Goal: Information Seeking & Learning: Learn about a topic

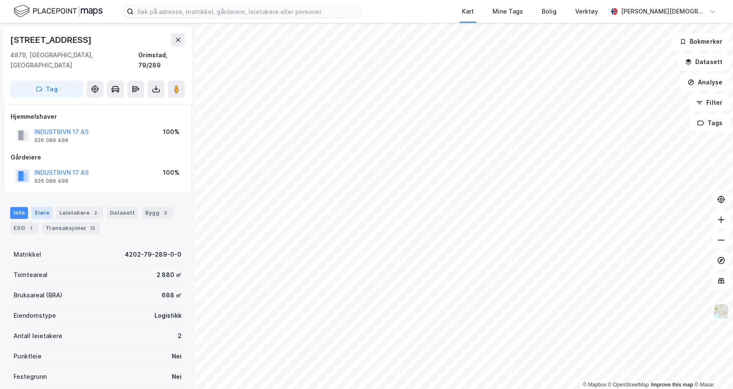
click at [44, 207] on div "Eiere" at bounding box center [41, 213] width 21 height 12
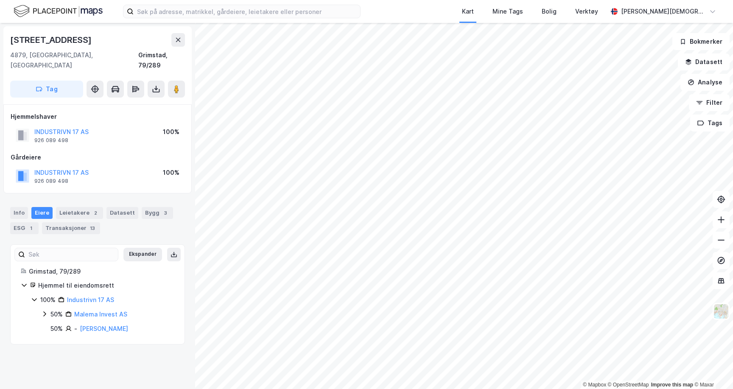
click at [54, 309] on div "50%" at bounding box center [56, 314] width 12 height 10
click at [179, 85] on icon at bounding box center [176, 89] width 8 height 8
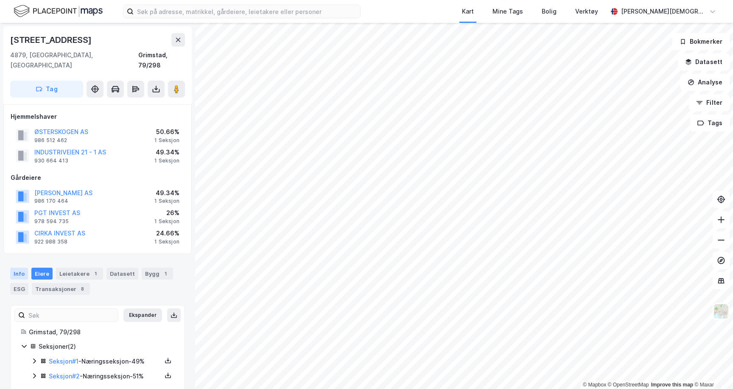
click at [21, 268] on div "Info" at bounding box center [19, 274] width 18 height 12
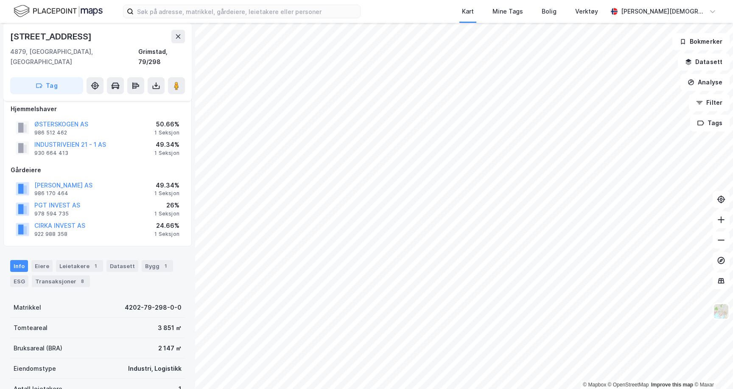
scroll to position [8, 0]
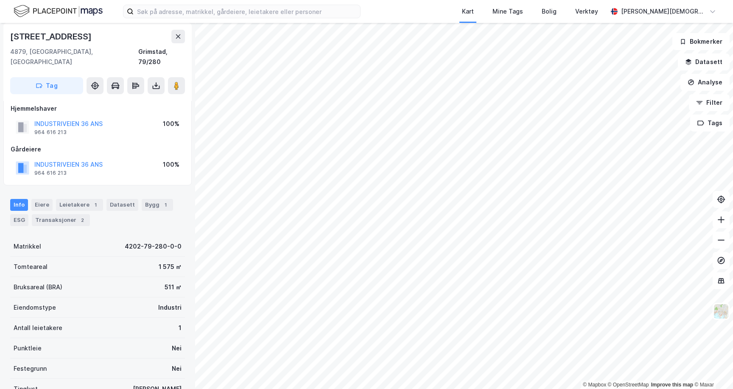
scroll to position [8, 0]
click at [40, 199] on div "Eiere" at bounding box center [41, 205] width 21 height 12
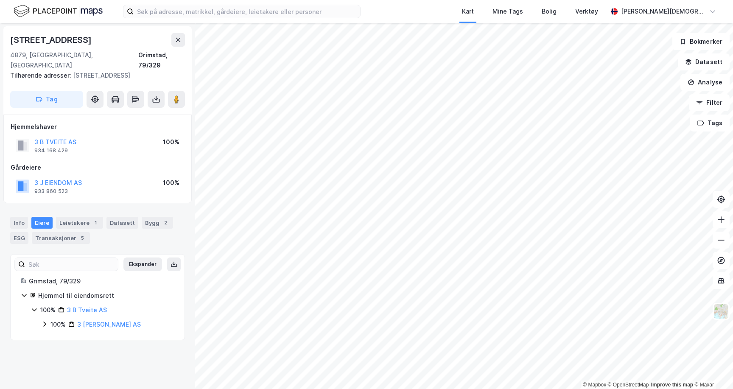
click at [56, 319] on div "100%" at bounding box center [57, 324] width 15 height 10
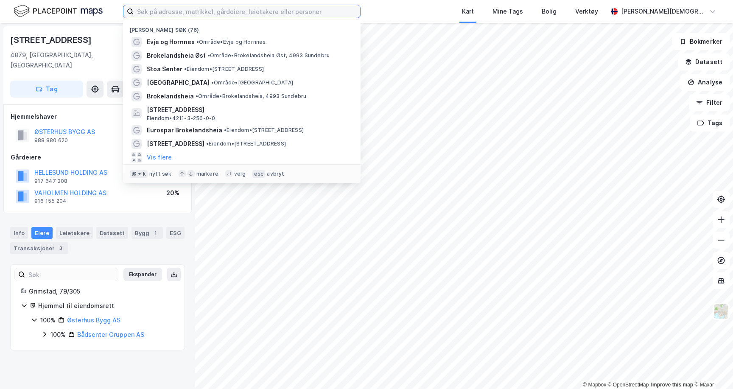
click at [248, 11] on input at bounding box center [247, 11] width 227 height 13
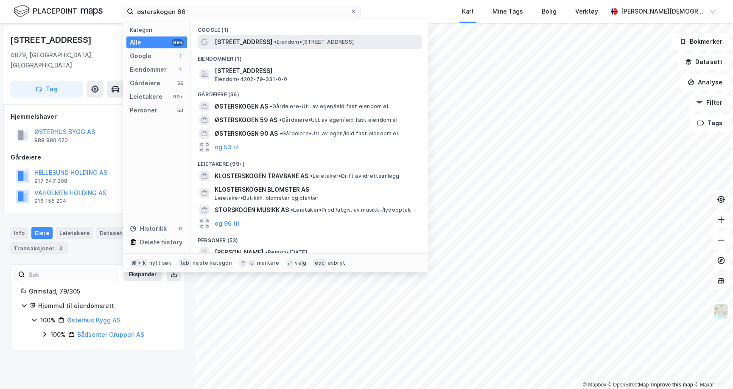
click at [336, 41] on span "• Eiendom • [STREET_ADDRESS]" at bounding box center [314, 42] width 80 height 7
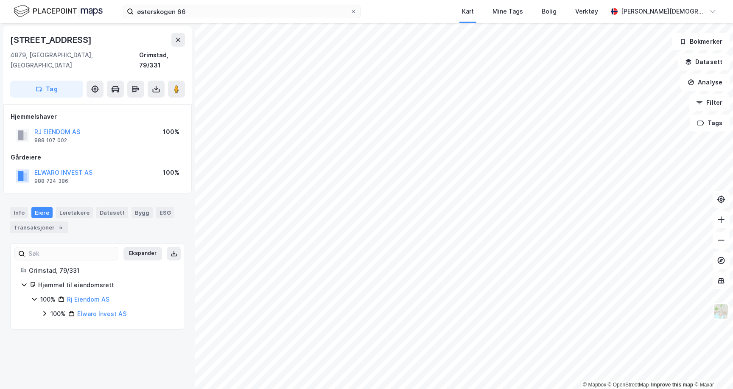
click at [49, 309] on div "100% Elwaro Invest AS" at bounding box center [107, 314] width 133 height 10
click at [81, 207] on div "Leietakere" at bounding box center [74, 212] width 37 height 11
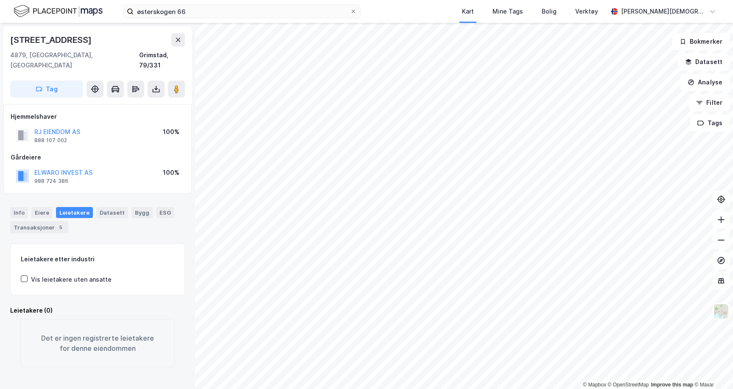
click at [109, 208] on div "Info [PERSON_NAME] Datasett Bygg ESG Transaksjoner 5" at bounding box center [97, 220] width 175 height 26
click at [109, 207] on div "Datasett" at bounding box center [112, 212] width 32 height 11
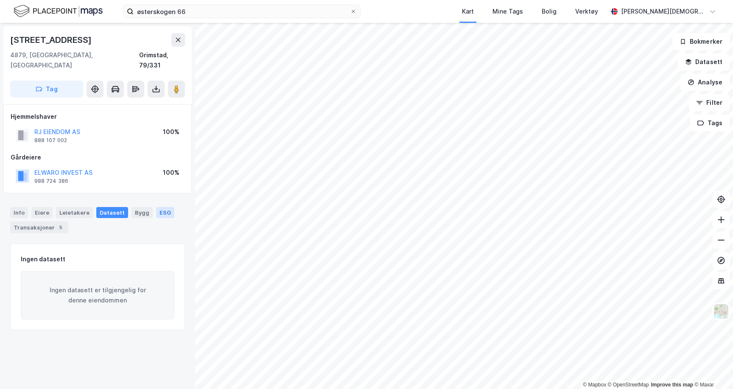
click at [156, 207] on div "ESG" at bounding box center [165, 212] width 18 height 11
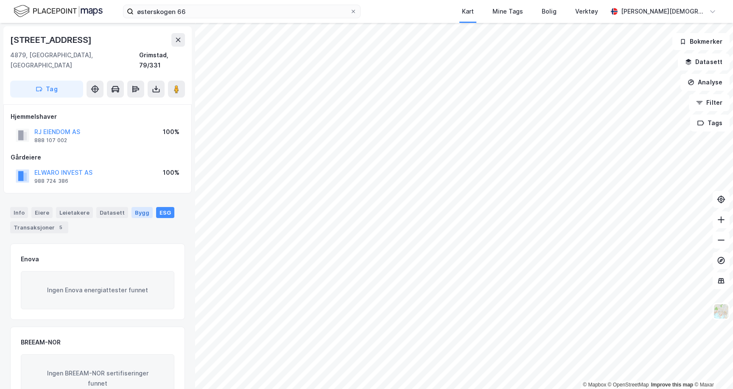
click at [134, 207] on div "Bygg" at bounding box center [142, 212] width 21 height 11
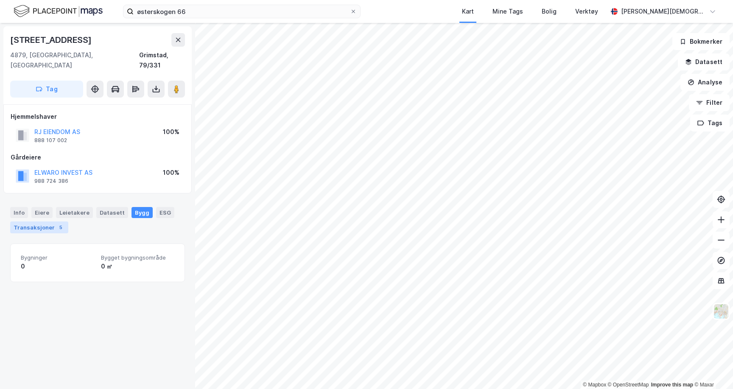
click at [42, 223] on div "Transaksjoner 5" at bounding box center [39, 227] width 58 height 12
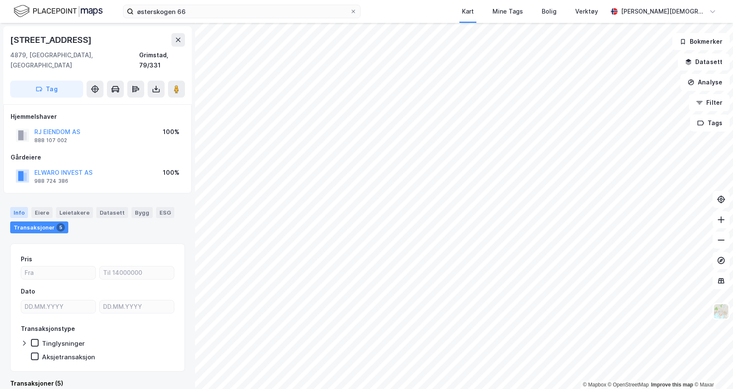
click at [26, 207] on div "Info" at bounding box center [19, 212] width 18 height 11
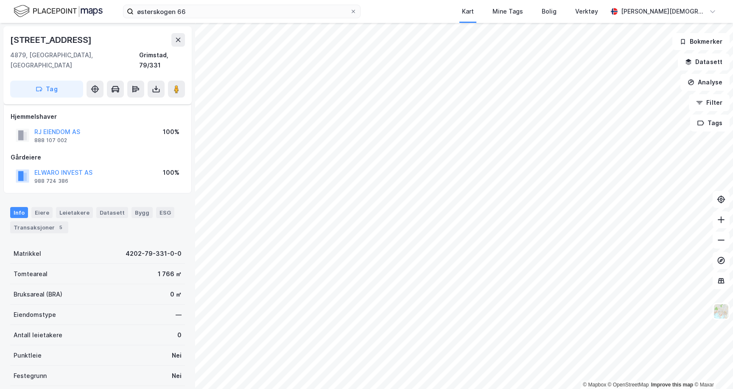
scroll to position [72, 0]
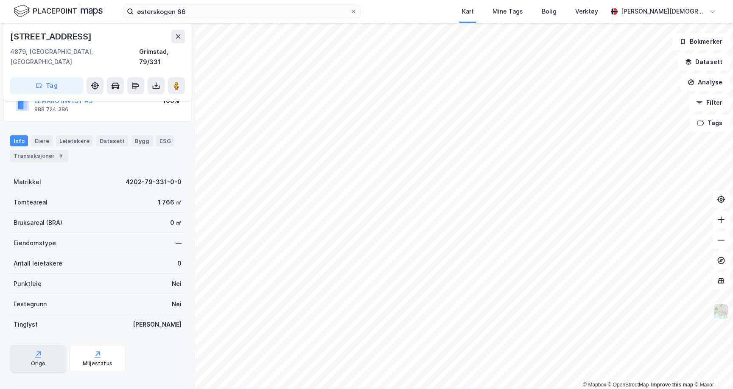
click at [45, 354] on div "Origo" at bounding box center [38, 358] width 56 height 27
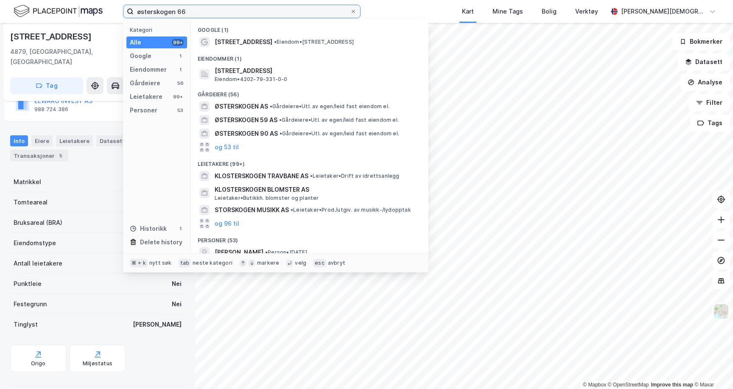
click at [188, 11] on input "østerskogen 66" at bounding box center [242, 11] width 216 height 13
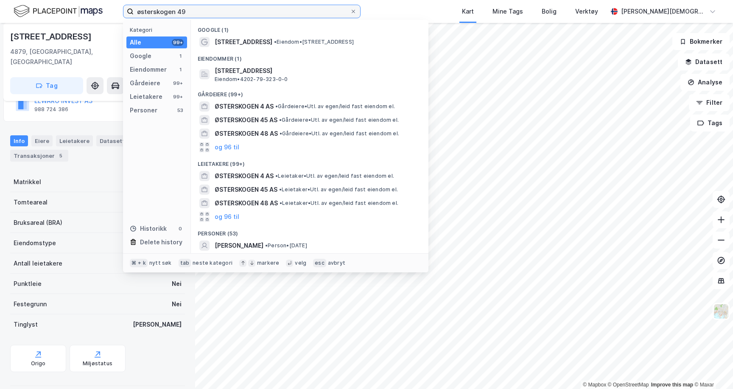
type input "østerskogen 49"
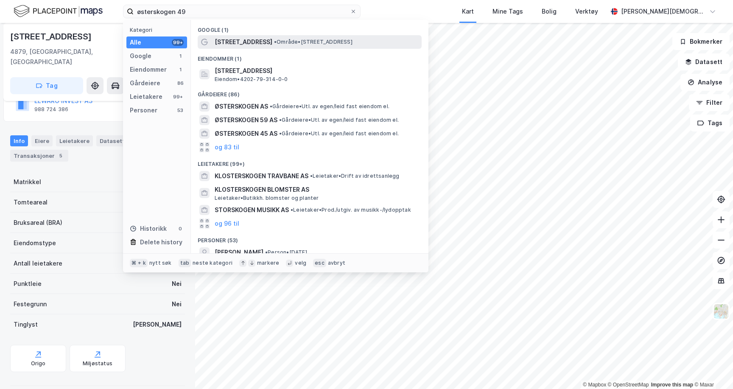
click at [301, 44] on span "• Område • [STREET_ADDRESS]" at bounding box center [313, 42] width 78 height 7
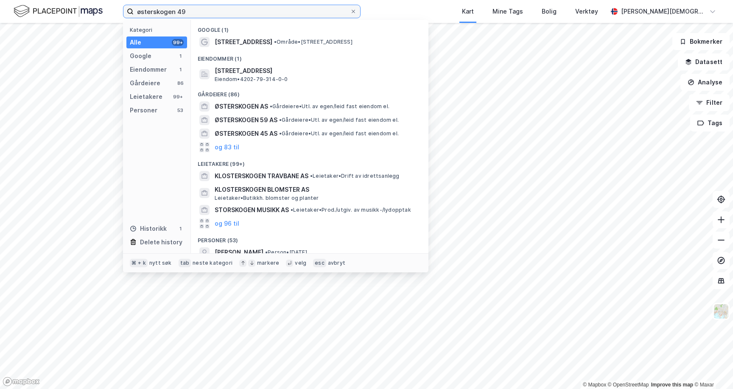
click at [202, 16] on input "østerskogen 49" at bounding box center [242, 11] width 216 height 13
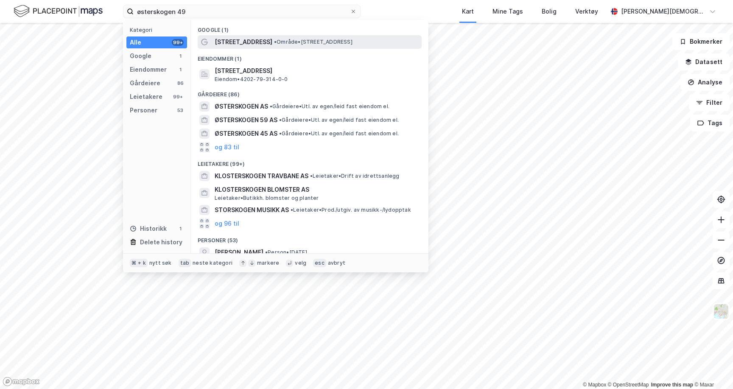
click at [258, 42] on span "[STREET_ADDRESS]" at bounding box center [244, 42] width 58 height 10
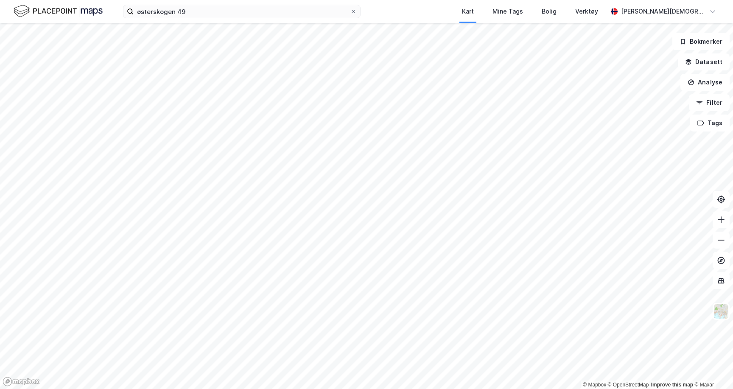
click at [227, 22] on div "østerskogen 49 Kart Mine Tags Bolig Verktøy [PERSON_NAME]" at bounding box center [366, 11] width 733 height 23
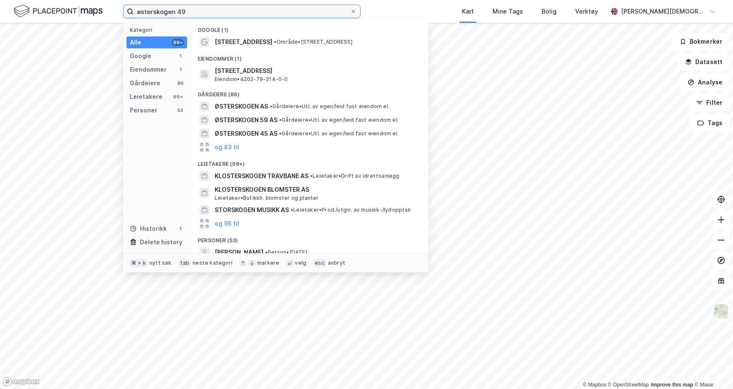
click at [225, 13] on input "østerskogen 49" at bounding box center [242, 11] width 216 height 13
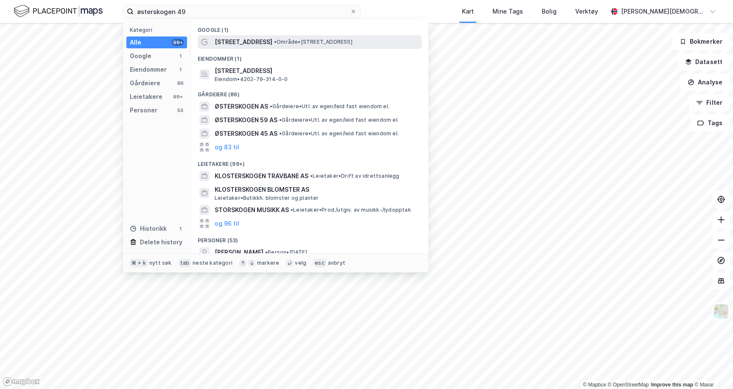
click at [300, 41] on span "• Område • [STREET_ADDRESS]" at bounding box center [313, 42] width 78 height 7
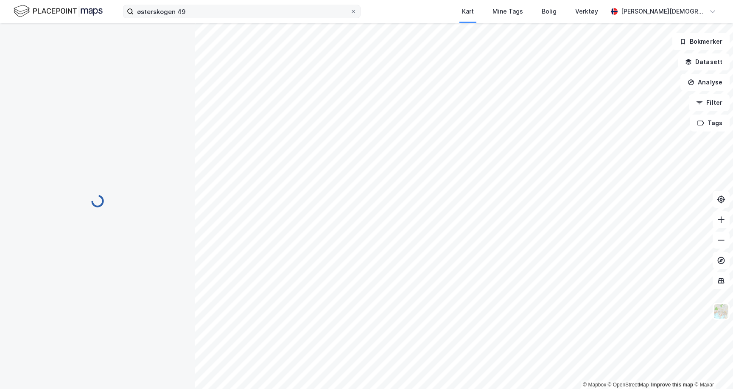
scroll to position [29, 0]
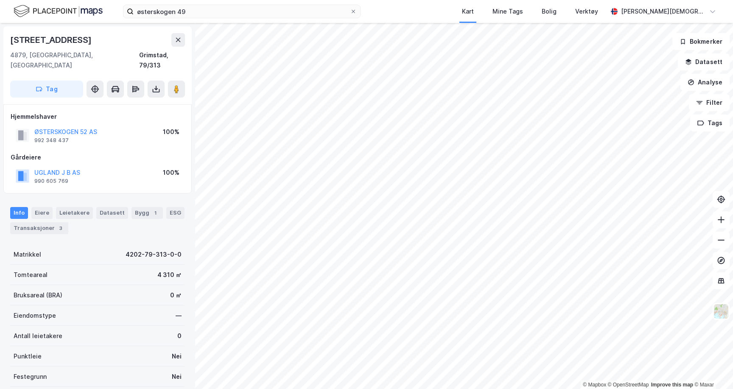
scroll to position [1, 0]
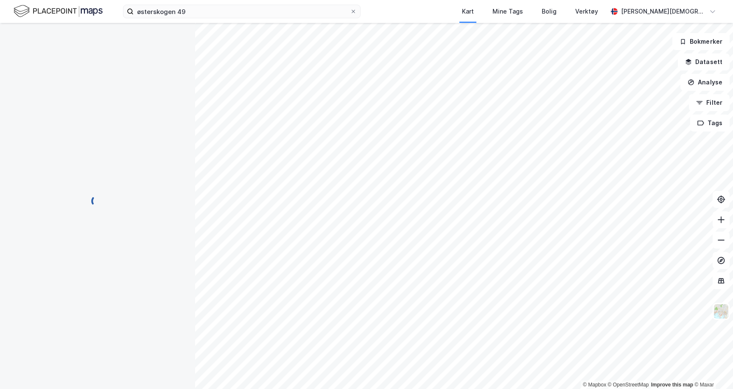
scroll to position [1, 0]
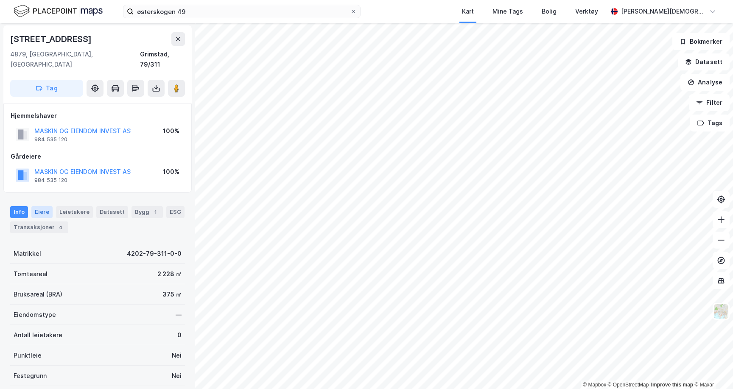
click at [41, 206] on div "Eiere" at bounding box center [41, 212] width 21 height 12
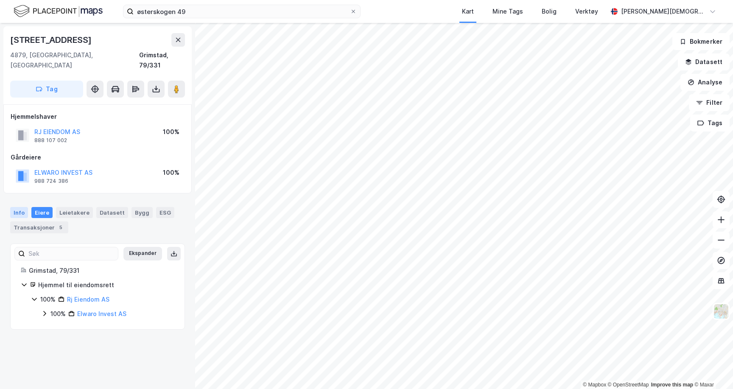
click at [16, 207] on div "Info" at bounding box center [19, 212] width 18 height 11
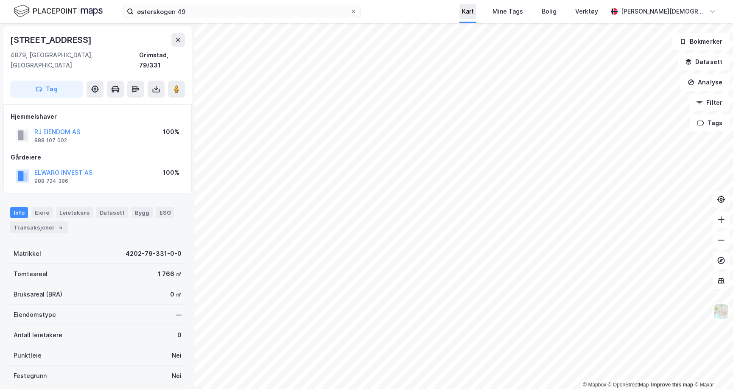
scroll to position [1, 0]
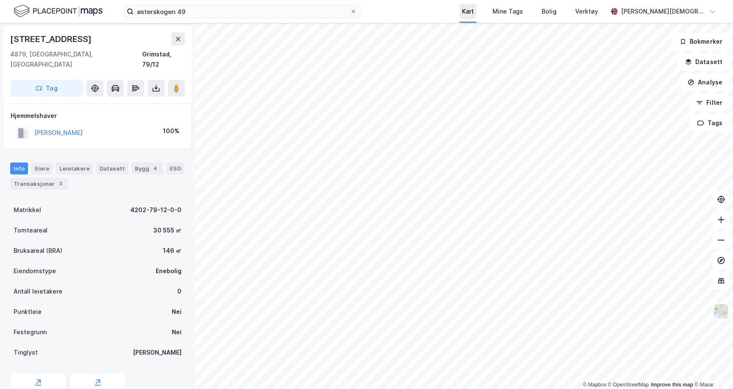
scroll to position [1, 0]
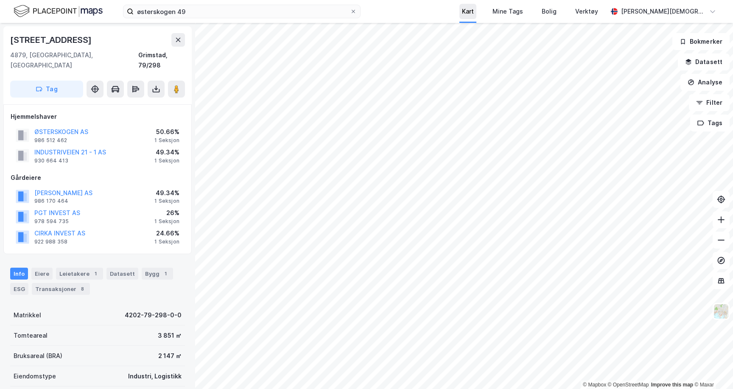
scroll to position [1, 0]
click at [42, 267] on div "Eiere" at bounding box center [41, 273] width 21 height 12
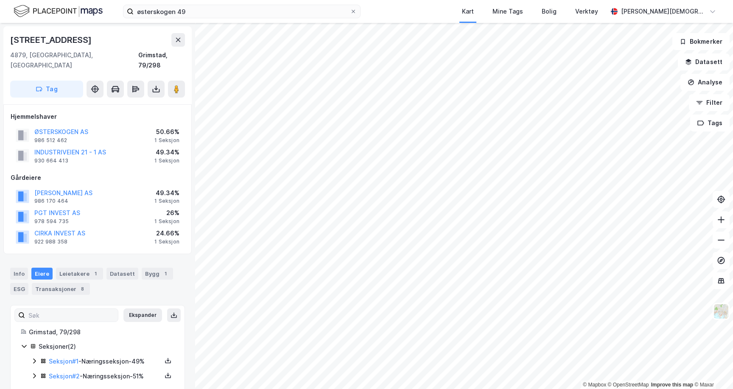
scroll to position [4, 0]
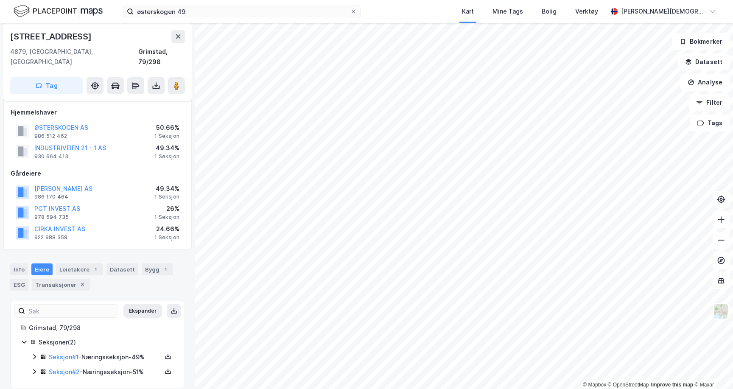
click at [35, 368] on icon at bounding box center [34, 371] width 7 height 7
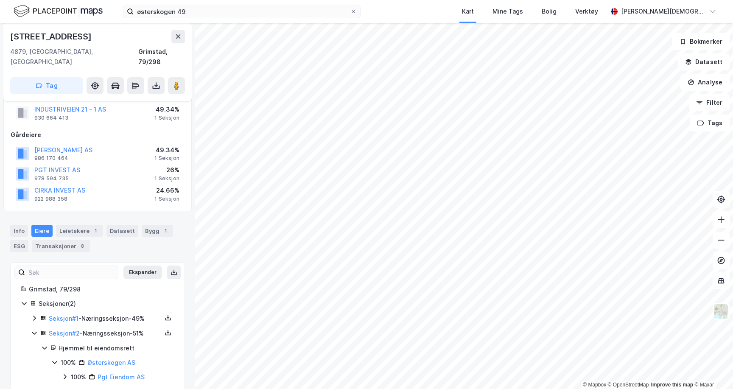
scroll to position [48, 0]
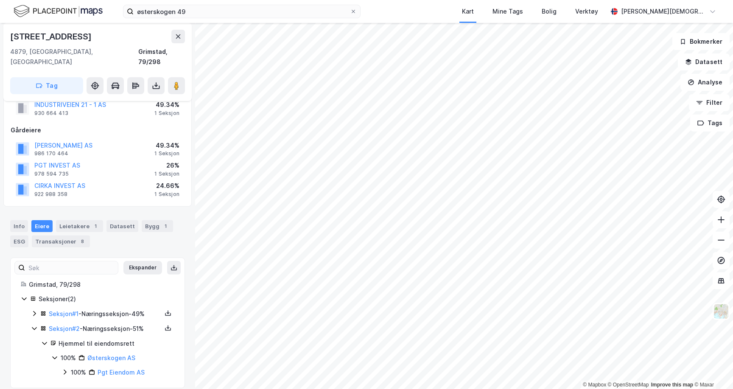
click at [35, 325] on icon at bounding box center [34, 328] width 7 height 7
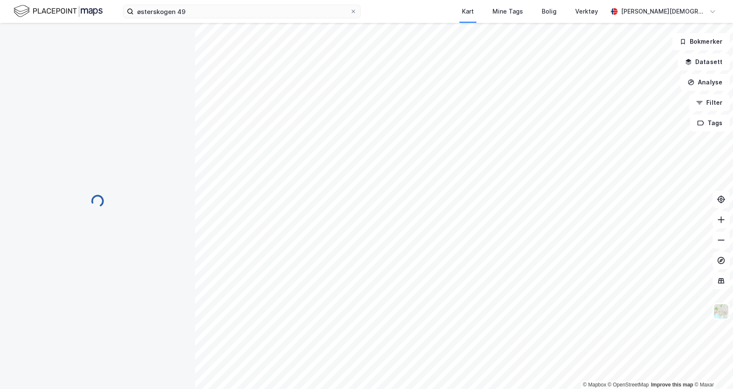
scroll to position [4, 0]
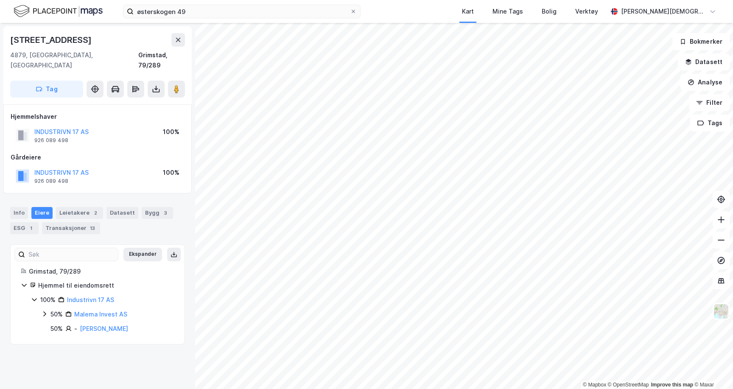
click at [48, 311] on icon at bounding box center [44, 314] width 7 height 7
click at [48, 309] on div "50% Malema Invest AS" at bounding box center [107, 314] width 133 height 10
click at [57, 309] on div "100%" at bounding box center [57, 314] width 15 height 10
click at [53, 309] on div "100%" at bounding box center [57, 314] width 15 height 10
click at [176, 81] on button at bounding box center [176, 89] width 17 height 17
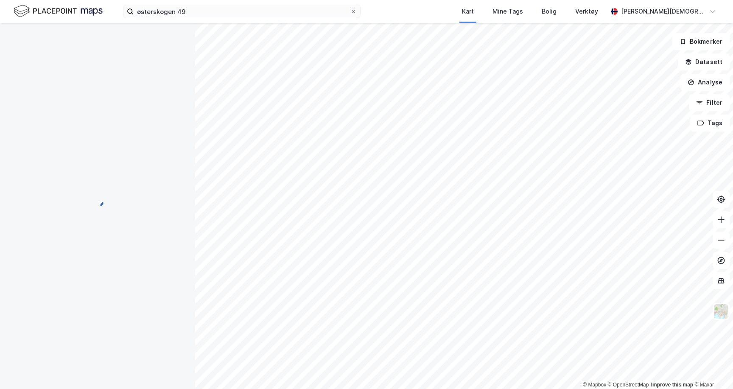
scroll to position [4, 0]
